Goal: Task Accomplishment & Management: Manage account settings

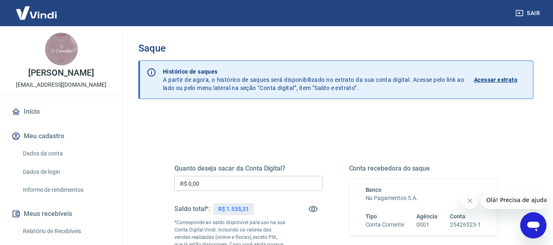
click at [253, 190] on input "R$ 0,00" at bounding box center [248, 183] width 149 height 15
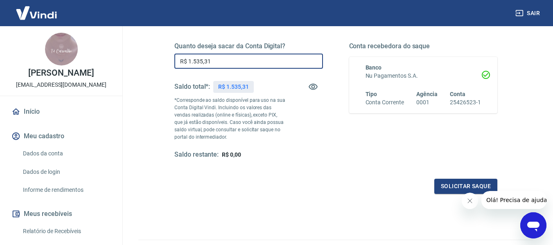
scroll to position [123, 0]
type input "R$ 1.535,31"
click at [458, 191] on button "Solicitar saque" at bounding box center [466, 186] width 63 height 15
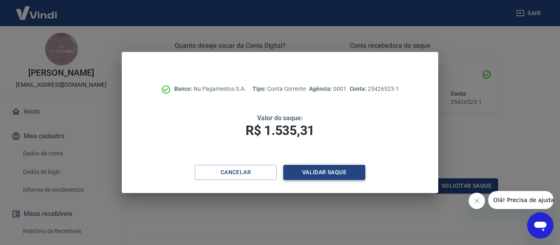
click at [306, 175] on button "Validar saque" at bounding box center [324, 172] width 82 height 15
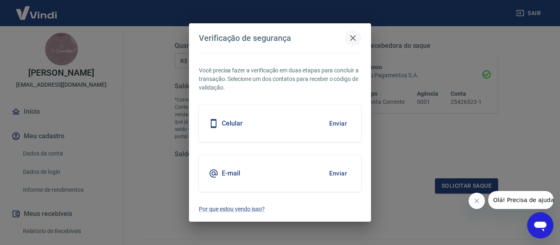
click at [357, 37] on icon "button" at bounding box center [353, 38] width 10 height 10
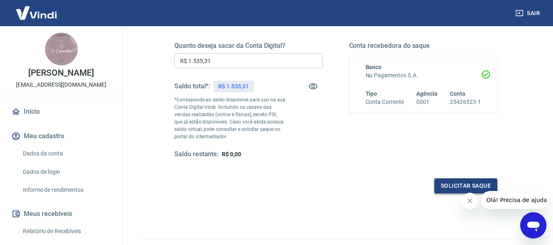
click at [453, 182] on button "Solicitar saque" at bounding box center [466, 186] width 63 height 15
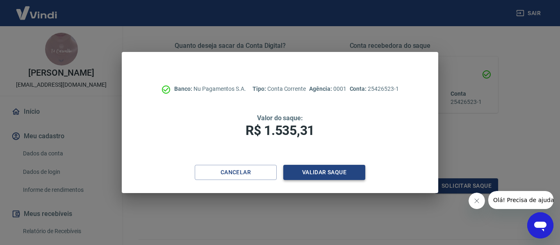
click at [345, 181] on div "Cancelar Validar saque" at bounding box center [280, 179] width 316 height 28
click at [341, 177] on button "Validar saque" at bounding box center [324, 172] width 82 height 15
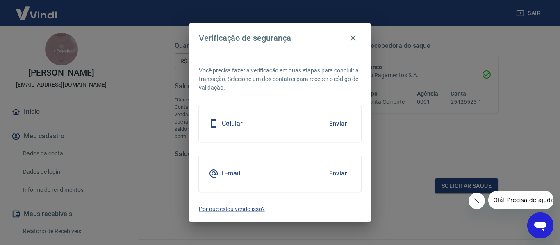
click at [344, 119] on button "Enviar" at bounding box center [337, 123] width 27 height 17
click at [345, 125] on button "Enviar" at bounding box center [337, 123] width 27 height 17
click at [335, 123] on button "Enviar" at bounding box center [337, 123] width 27 height 17
click at [341, 124] on button "Enviar" at bounding box center [337, 123] width 27 height 17
click at [351, 32] on button "button" at bounding box center [352, 38] width 16 height 16
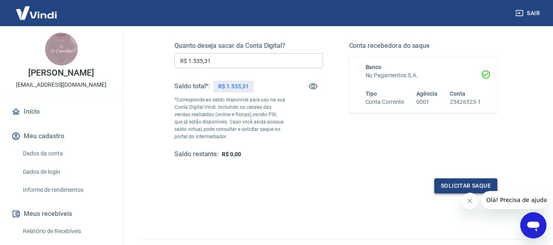
click at [465, 185] on button "Solicitar saque" at bounding box center [466, 186] width 63 height 15
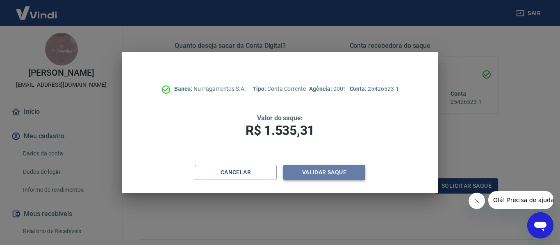
click at [362, 170] on button "Validar saque" at bounding box center [324, 172] width 82 height 15
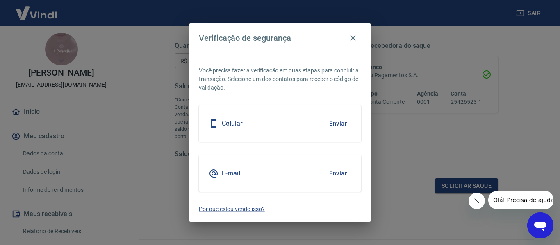
click at [338, 125] on button "Enviar" at bounding box center [337, 123] width 27 height 17
click at [333, 120] on button "Enviar" at bounding box center [337, 123] width 27 height 17
click at [345, 165] on div "E-mail Enviar" at bounding box center [280, 173] width 162 height 37
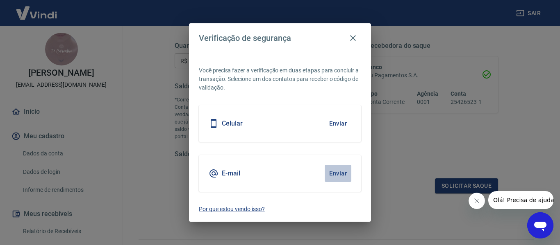
click at [346, 169] on button "Enviar" at bounding box center [337, 173] width 27 height 17
click at [349, 173] on button "Enviar" at bounding box center [337, 173] width 27 height 17
click at [341, 175] on button "Enviar" at bounding box center [337, 173] width 27 height 17
click at [220, 174] on div "E-mail" at bounding box center [224, 174] width 32 height 10
click at [336, 174] on button "Enviar" at bounding box center [337, 173] width 27 height 17
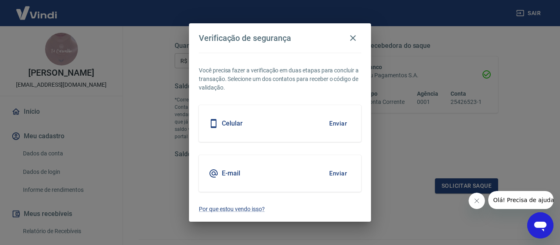
click at [336, 174] on button "Enviar" at bounding box center [337, 173] width 27 height 17
click at [356, 40] on icon "button" at bounding box center [353, 38] width 10 height 10
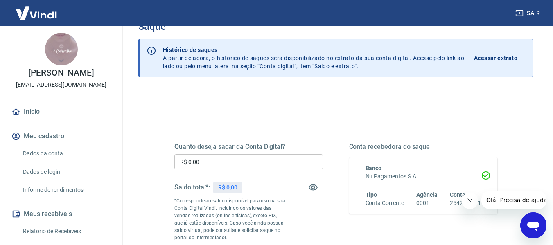
scroll to position [41, 0]
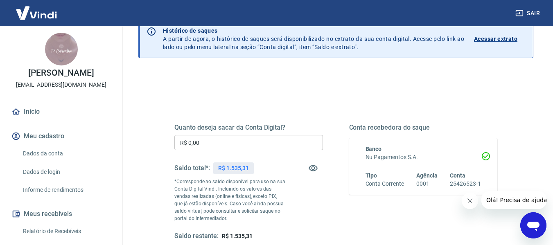
click at [259, 143] on input "R$ 0,00" at bounding box center [248, 142] width 149 height 15
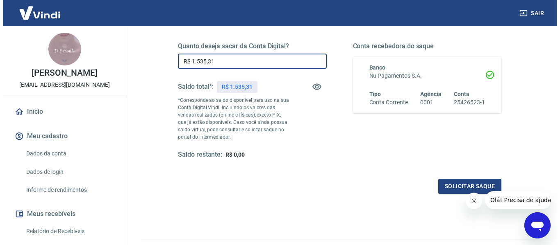
scroll to position [123, 0]
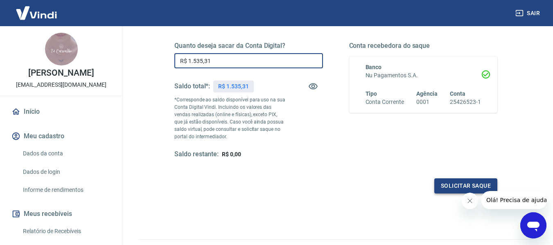
type input "R$ 1.535,31"
click at [460, 191] on button "Solicitar saque" at bounding box center [466, 186] width 63 height 15
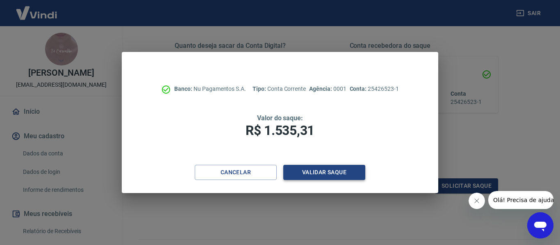
click at [328, 176] on button "Validar saque" at bounding box center [324, 172] width 82 height 15
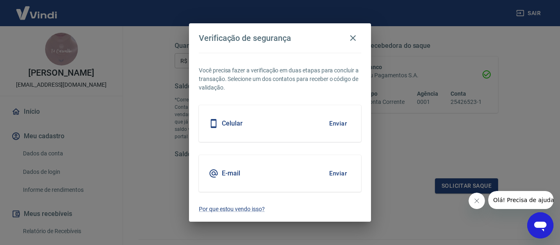
click at [337, 171] on button "Enviar" at bounding box center [337, 173] width 27 height 17
click at [335, 172] on button "Enviar" at bounding box center [337, 173] width 27 height 17
click at [335, 174] on button "Enviar" at bounding box center [337, 173] width 27 height 17
click at [226, 127] on h5 "Celular" at bounding box center [232, 124] width 21 height 8
click at [224, 125] on h5 "Celular" at bounding box center [232, 124] width 21 height 8
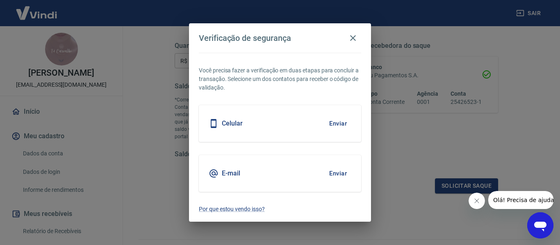
drag, startPoint x: 299, startPoint y: 122, endPoint x: 314, endPoint y: 120, distance: 14.8
click at [299, 122] on div "Celular Enviar" at bounding box center [280, 123] width 162 height 37
click at [337, 118] on button "Enviar" at bounding box center [337, 123] width 27 height 17
click at [338, 118] on button "Enviar" at bounding box center [337, 123] width 27 height 17
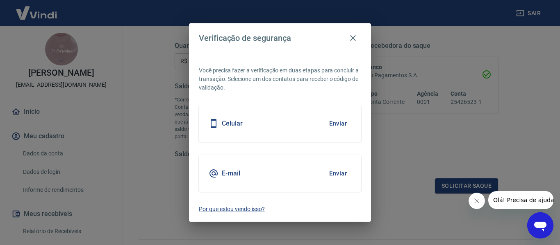
click at [339, 118] on button "Enviar" at bounding box center [337, 123] width 27 height 17
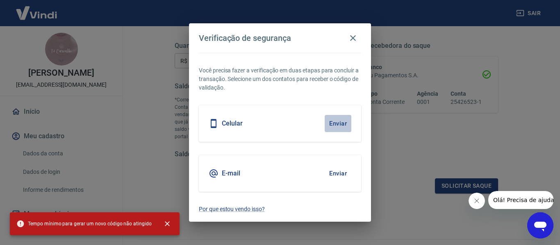
click at [340, 118] on button "Enviar" at bounding box center [337, 123] width 27 height 17
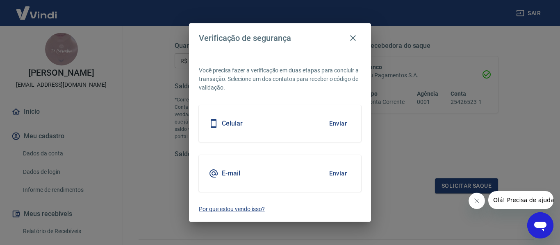
click at [340, 178] on button "Enviar" at bounding box center [337, 173] width 27 height 17
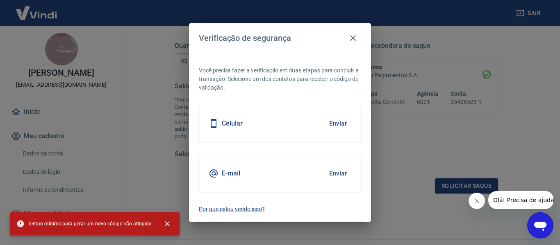
click at [338, 177] on button "Enviar" at bounding box center [337, 173] width 27 height 17
click at [356, 41] on icon "button" at bounding box center [353, 38] width 10 height 10
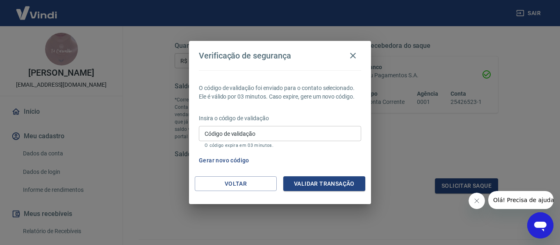
click at [262, 135] on input "Código de validação" at bounding box center [280, 133] width 162 height 15
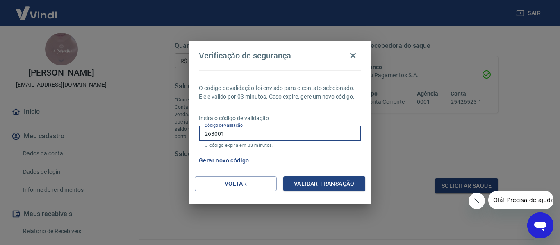
type input "263001"
click at [341, 183] on button "Validar transação" at bounding box center [324, 184] width 82 height 15
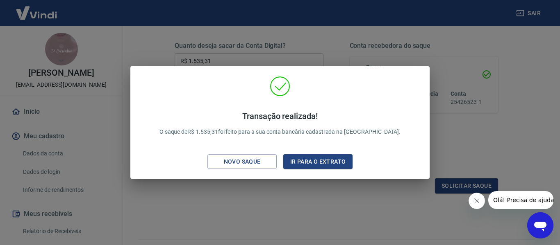
click at [342, 62] on div "Transação realizada! O saque de R$ 1.535,31 foi feito para a sua conta bancária…" at bounding box center [280, 122] width 560 height 245
